Goal: Transaction & Acquisition: Purchase product/service

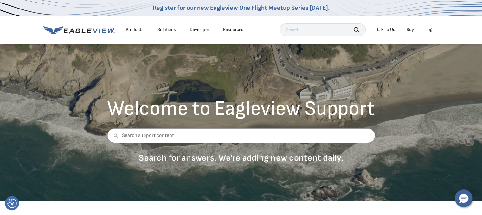
click at [430, 29] on div "Login" at bounding box center [430, 30] width 10 height 6
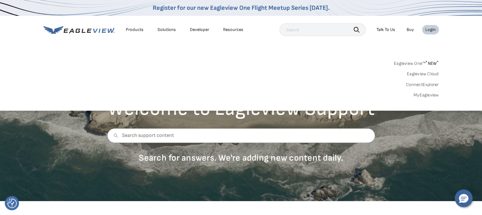
click at [418, 94] on link "MyEagleview" at bounding box center [425, 95] width 25 height 6
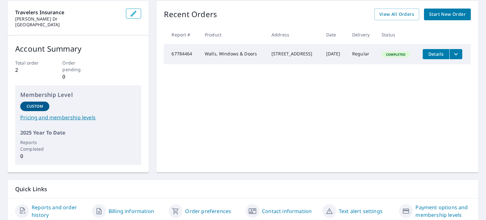
scroll to position [64, 0]
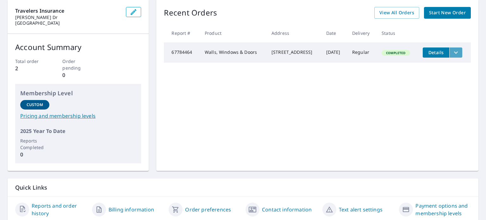
click at [455, 56] on icon "filesDropdownBtn-67784464" at bounding box center [457, 53] width 8 height 8
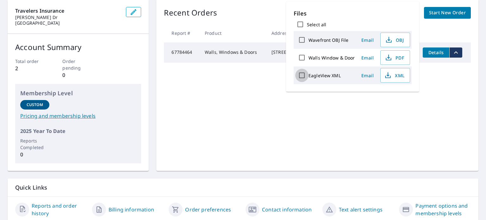
click at [304, 73] on input "EagleView XML" at bounding box center [302, 75] width 13 height 13
checkbox input "true"
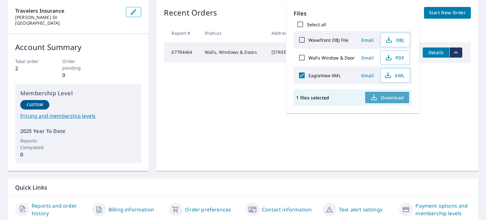
click at [377, 97] on icon "button" at bounding box center [375, 98] width 8 height 8
click at [297, 130] on div "Recent Orders View All Orders Start New Order Report # Product Address Date Del…" at bounding box center [317, 85] width 322 height 172
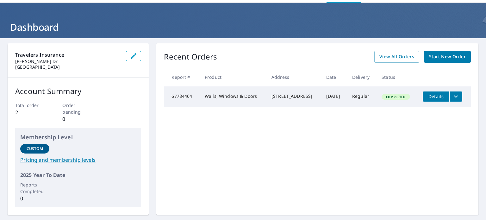
scroll to position [20, 0]
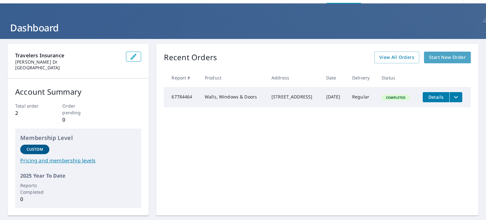
click at [439, 59] on span "Start New Order" at bounding box center [447, 58] width 37 height 8
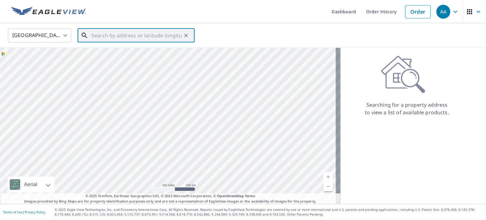
click at [106, 33] on input "text" at bounding box center [137, 36] width 90 height 18
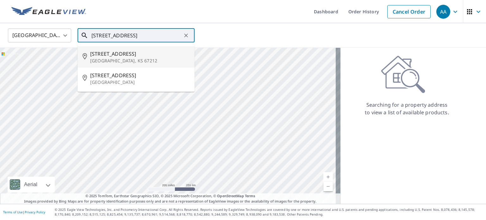
click at [95, 56] on span "4020 W 19th St N" at bounding box center [139, 54] width 99 height 8
type input "4020 W 19th St N Wichita, KS 67212"
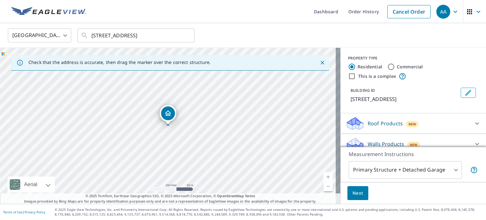
click at [416, 130] on div "Roof Products New" at bounding box center [408, 123] width 124 height 15
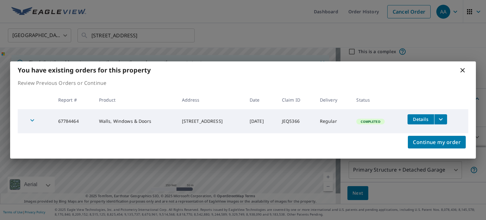
click at [463, 69] on icon at bounding box center [463, 71] width 8 height 8
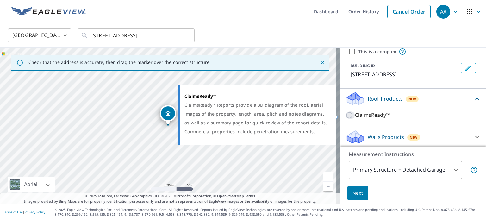
click at [346, 114] on input "ClaimsReady™" at bounding box center [351, 115] width 10 height 8
checkbox input "true"
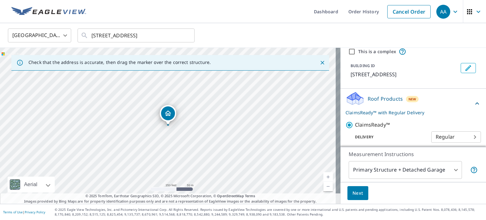
scroll to position [48, 0]
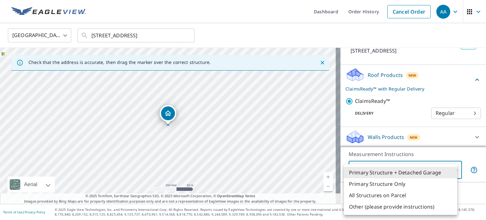
click at [446, 172] on body "AA AA Dashboard Order History Cancel Order AA United States US ​ 4020 W 19th St…" at bounding box center [243, 110] width 486 height 220
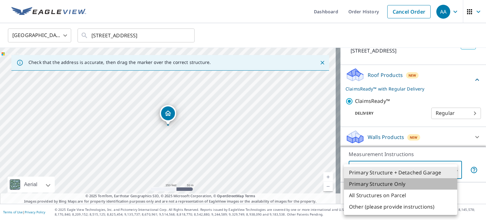
click at [423, 183] on li "Primary Structure Only" at bounding box center [400, 183] width 113 height 11
type input "2"
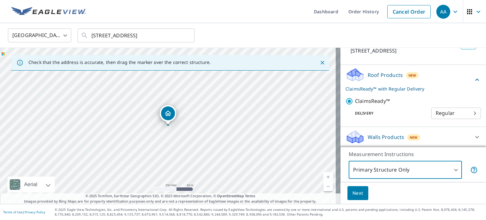
click at [353, 190] on span "Next" at bounding box center [358, 193] width 11 height 8
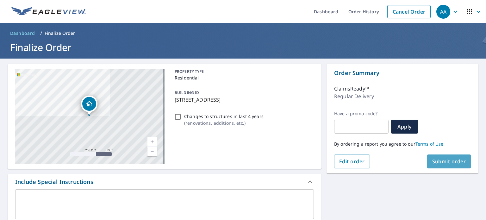
click at [433, 160] on span "Submit order" at bounding box center [450, 161] width 34 height 7
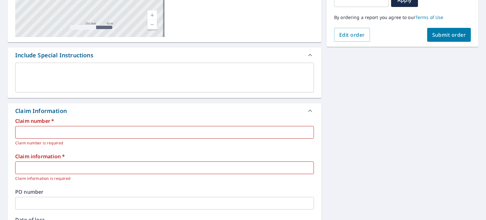
scroll to position [127, 0]
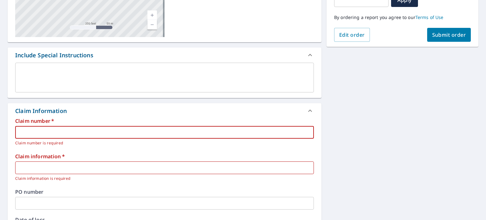
click at [101, 130] on input "text" at bounding box center [164, 132] width 299 height 13
type input "JEQ5366"
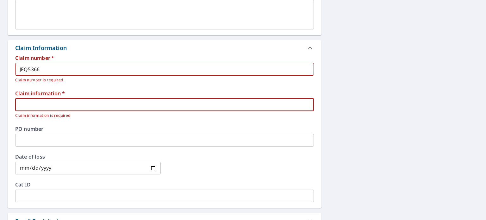
scroll to position [190, 0]
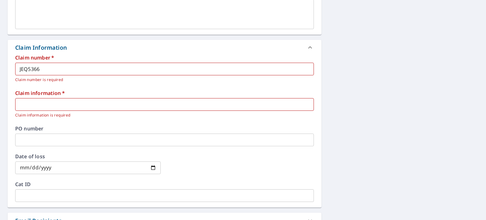
click at [111, 95] on label "Claim information   *" at bounding box center [164, 93] width 299 height 5
click at [147, 166] on input "date" at bounding box center [88, 168] width 146 height 13
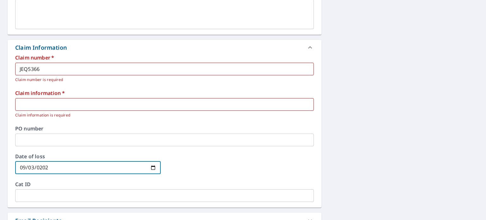
type input "2025-09-03"
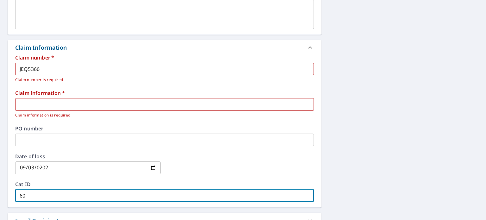
type input "60"
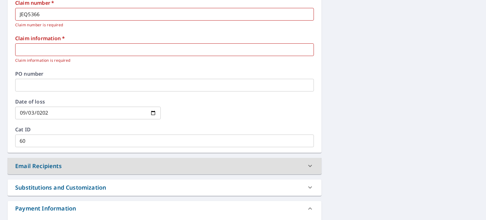
scroll to position [245, 0]
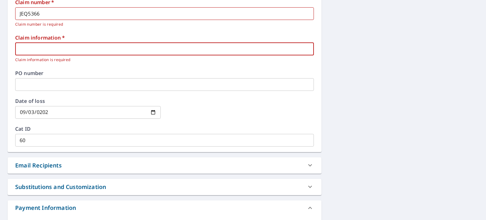
click at [76, 51] on input "text" at bounding box center [164, 49] width 299 height 13
type input "Hail Loss"
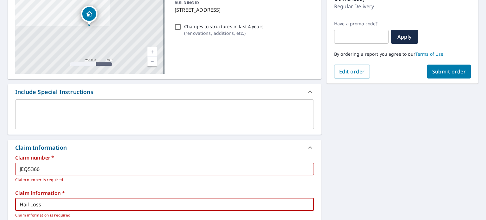
scroll to position [90, 0]
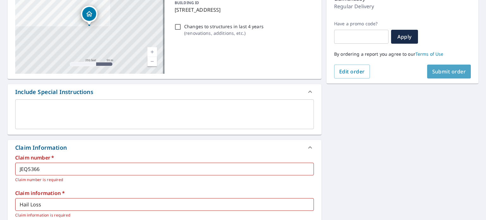
click at [437, 70] on span "Submit order" at bounding box center [450, 71] width 34 height 7
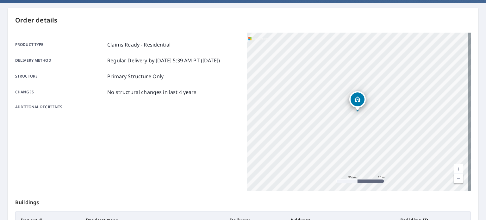
scroll to position [56, 0]
